Goal: Transaction & Acquisition: Purchase product/service

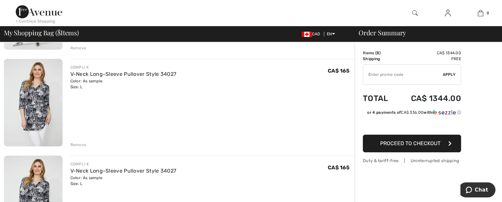
scroll to position [329, 0]
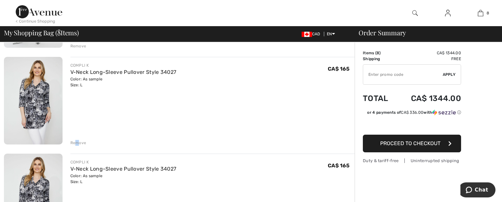
drag, startPoint x: 77, startPoint y: 150, endPoint x: 86, endPoint y: 144, distance: 10.8
click at [79, 146] on div "Remove" at bounding box center [78, 143] width 16 height 6
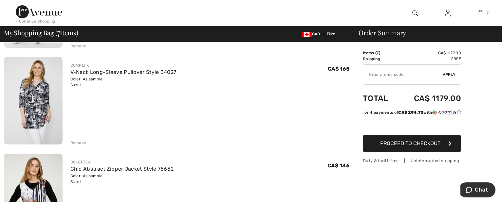
drag, startPoint x: 78, startPoint y: 150, endPoint x: 83, endPoint y: 147, distance: 6.2
click at [79, 146] on div "Remove" at bounding box center [78, 143] width 16 height 6
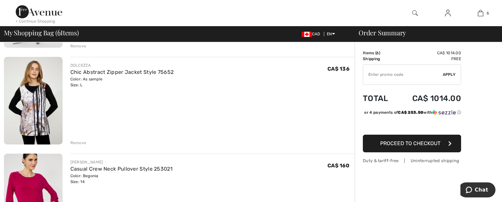
click at [82, 146] on div "Remove" at bounding box center [78, 143] width 16 height 6
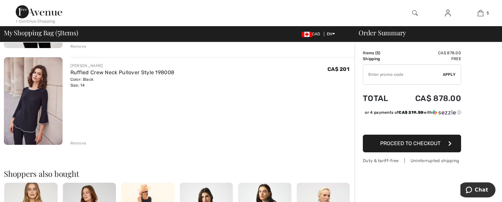
scroll to position [428, 0]
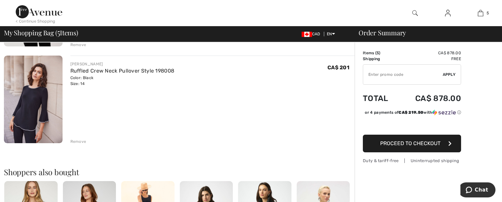
click at [84, 145] on div "Remove" at bounding box center [78, 142] width 16 height 6
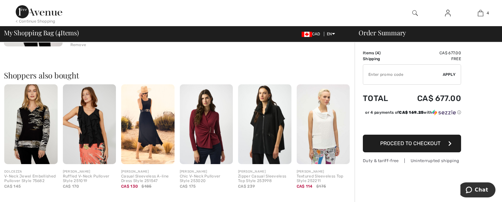
click at [32, 149] on img at bounding box center [30, 125] width 53 height 80
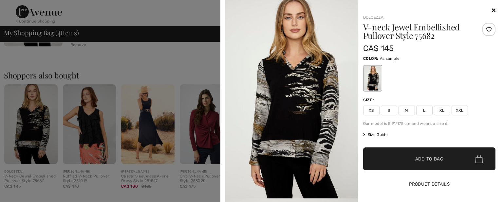
click at [426, 187] on button "Product Details" at bounding box center [429, 184] width 133 height 23
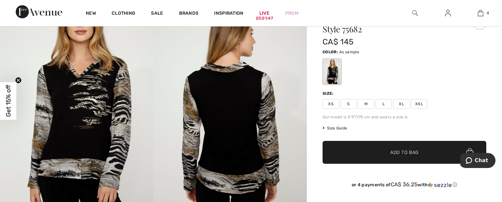
scroll to position [40, 0]
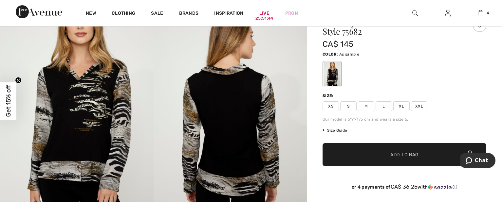
click at [386, 106] on span "L" at bounding box center [384, 107] width 16 height 10
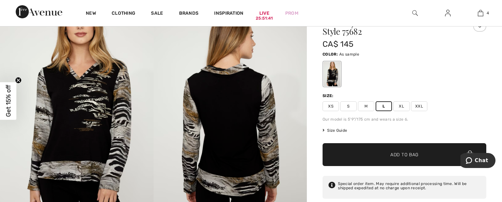
click at [406, 159] on span "Add to Bag" at bounding box center [405, 155] width 28 height 7
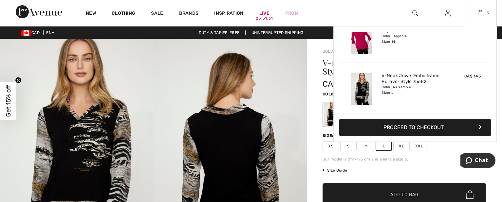
click at [478, 14] on img at bounding box center [481, 13] width 6 height 8
